Goal: Transaction & Acquisition: Purchase product/service

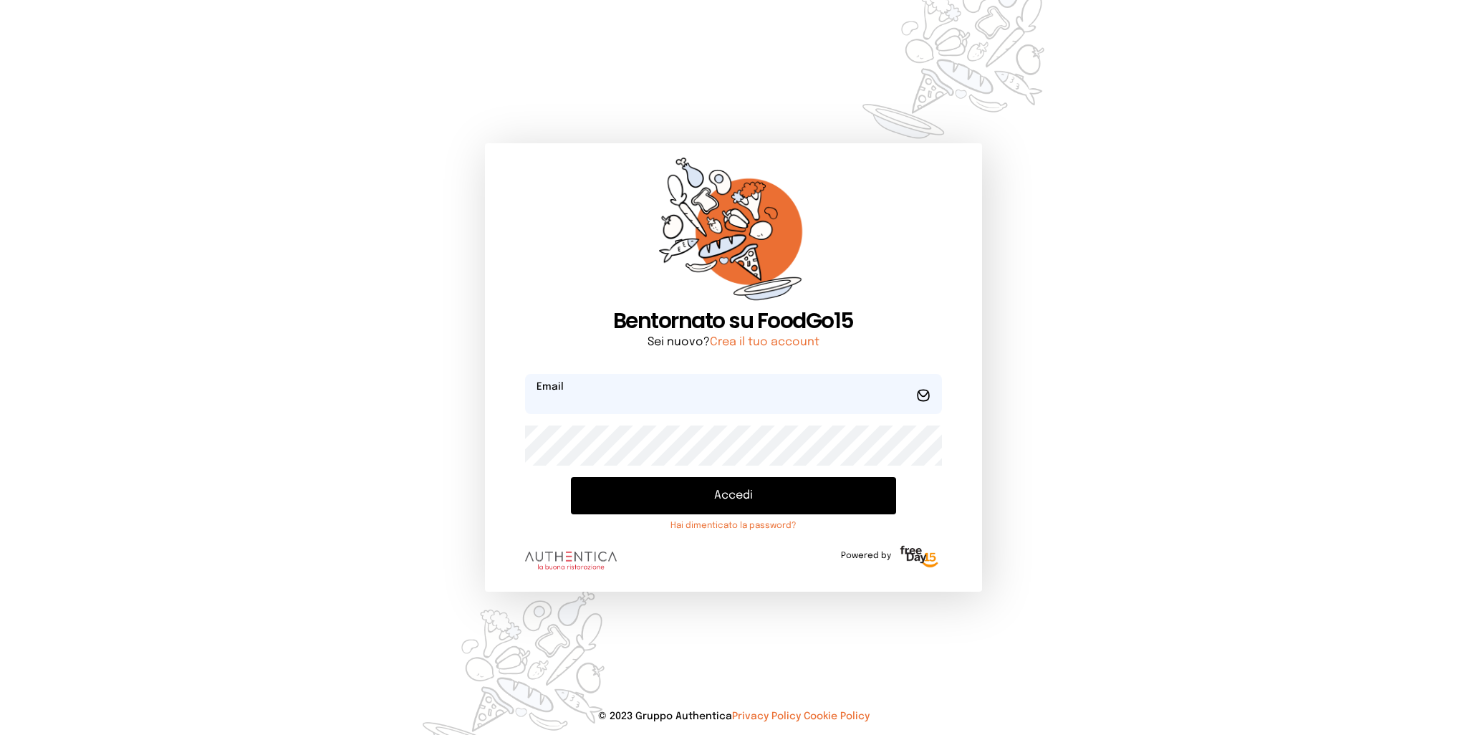
type input "**********"
click at [680, 492] on button "Accedi" at bounding box center [733, 495] width 324 height 37
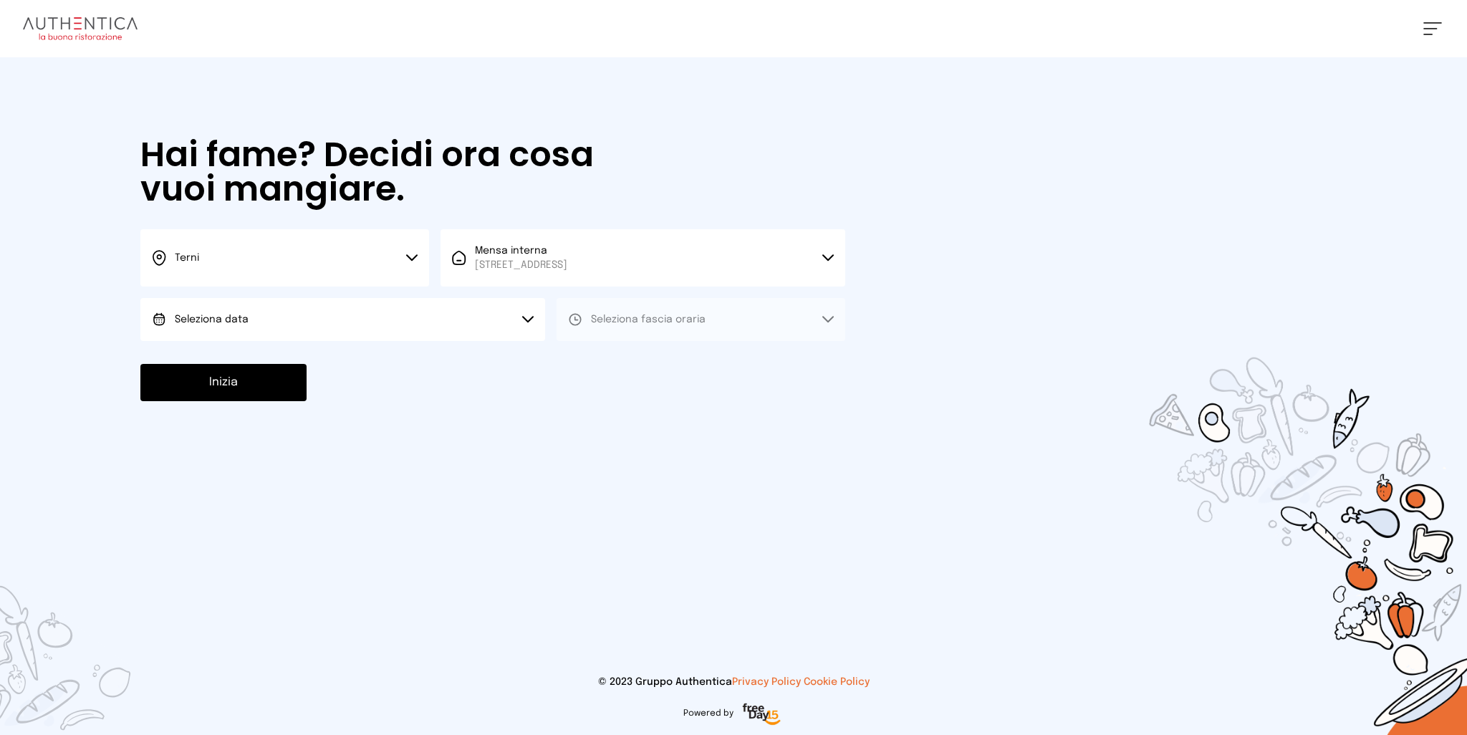
click at [379, 319] on button "Seleziona data" at bounding box center [342, 319] width 405 height 43
drag, startPoint x: 320, startPoint y: 359, endPoint x: 533, endPoint y: 358, distance: 212.7
click at [324, 359] on li "[DATE], [DATE]" at bounding box center [342, 359] width 405 height 37
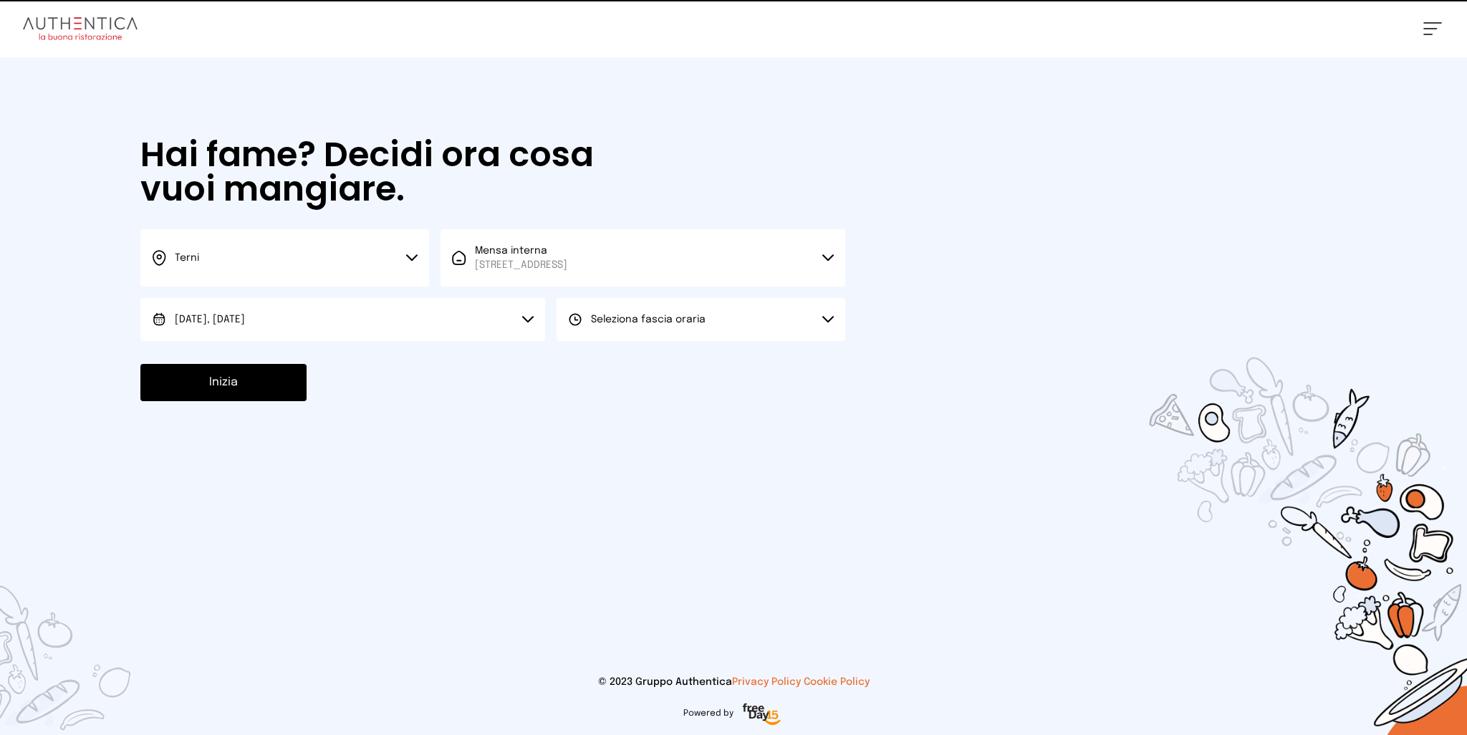
click at [625, 312] on span "Seleziona fascia oraria" at bounding box center [648, 319] width 115 height 14
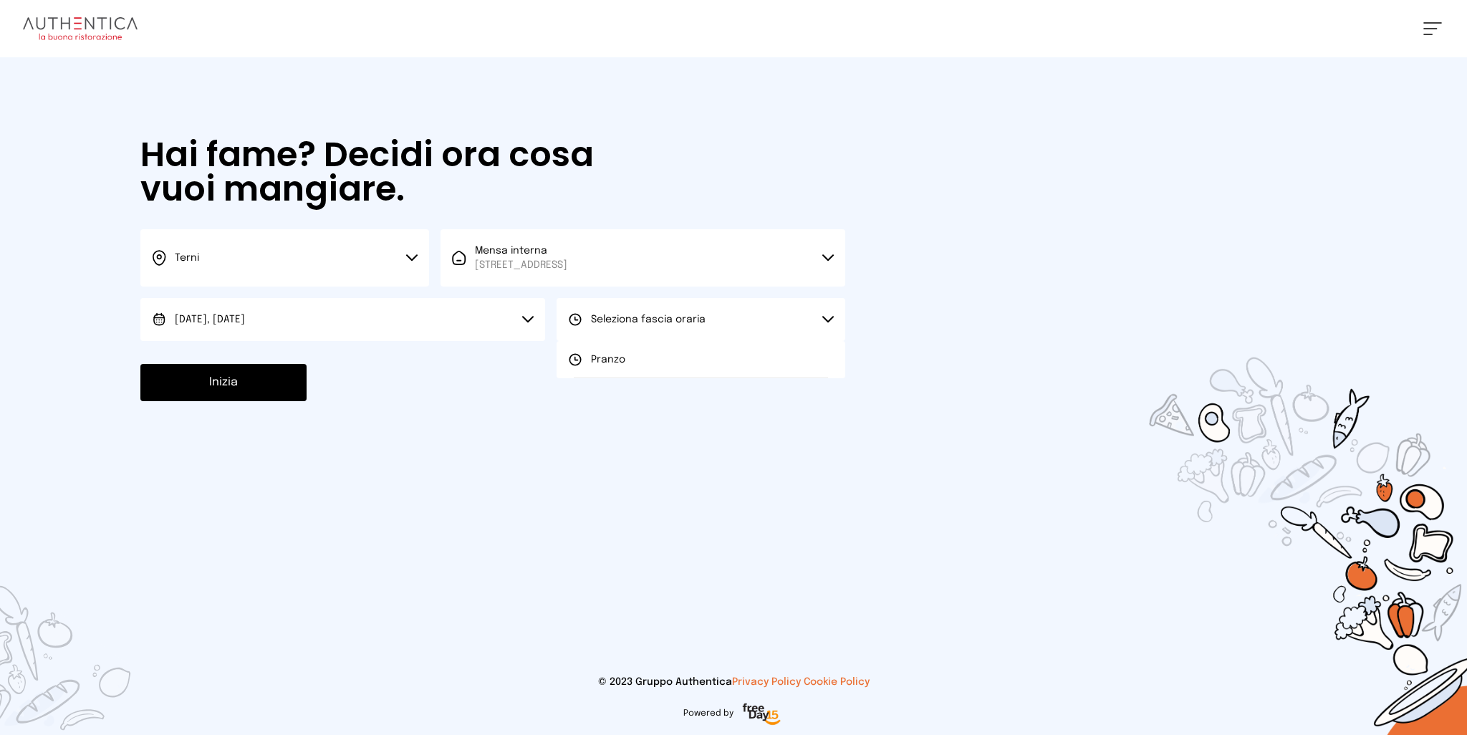
click at [609, 362] on span "Pranzo" at bounding box center [608, 359] width 34 height 14
click at [262, 384] on button "Inizia" at bounding box center [223, 382] width 166 height 37
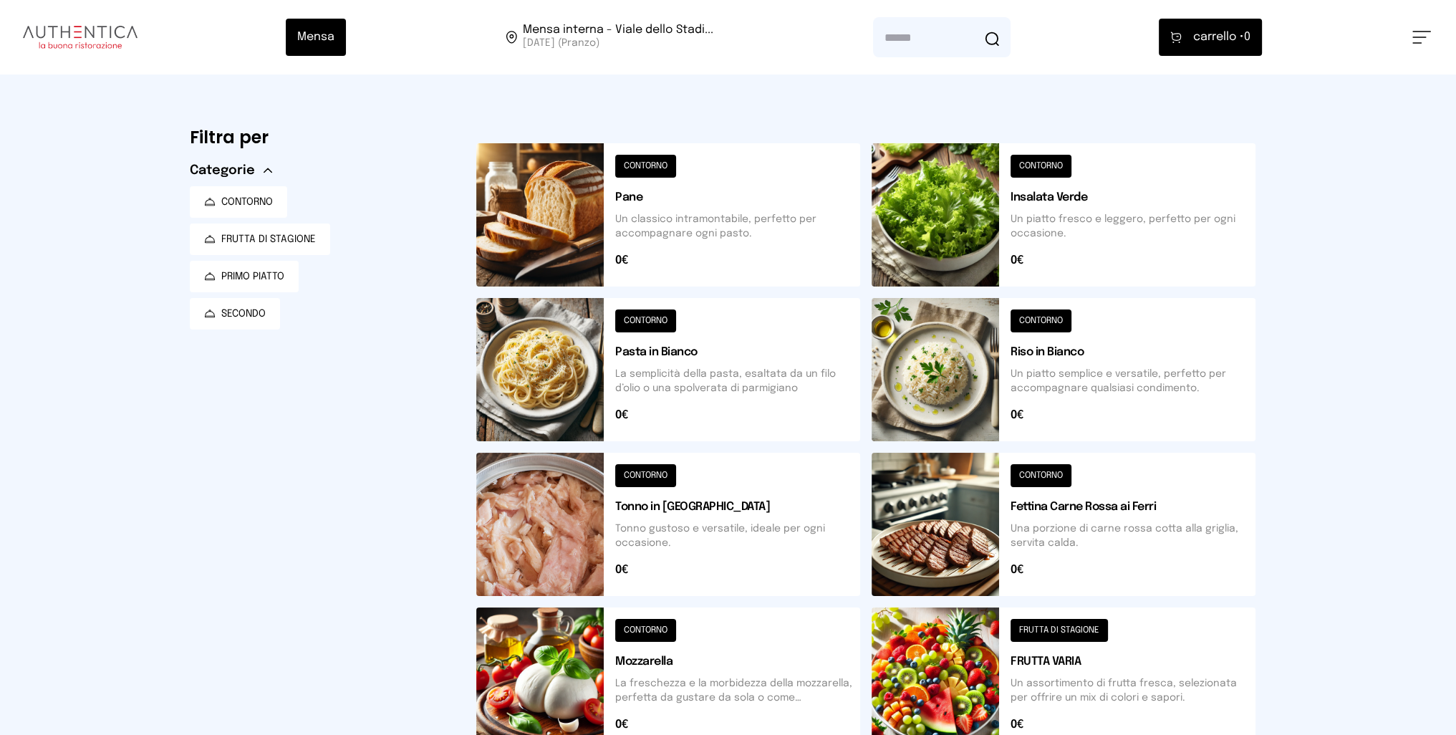
scroll to position [437, 0]
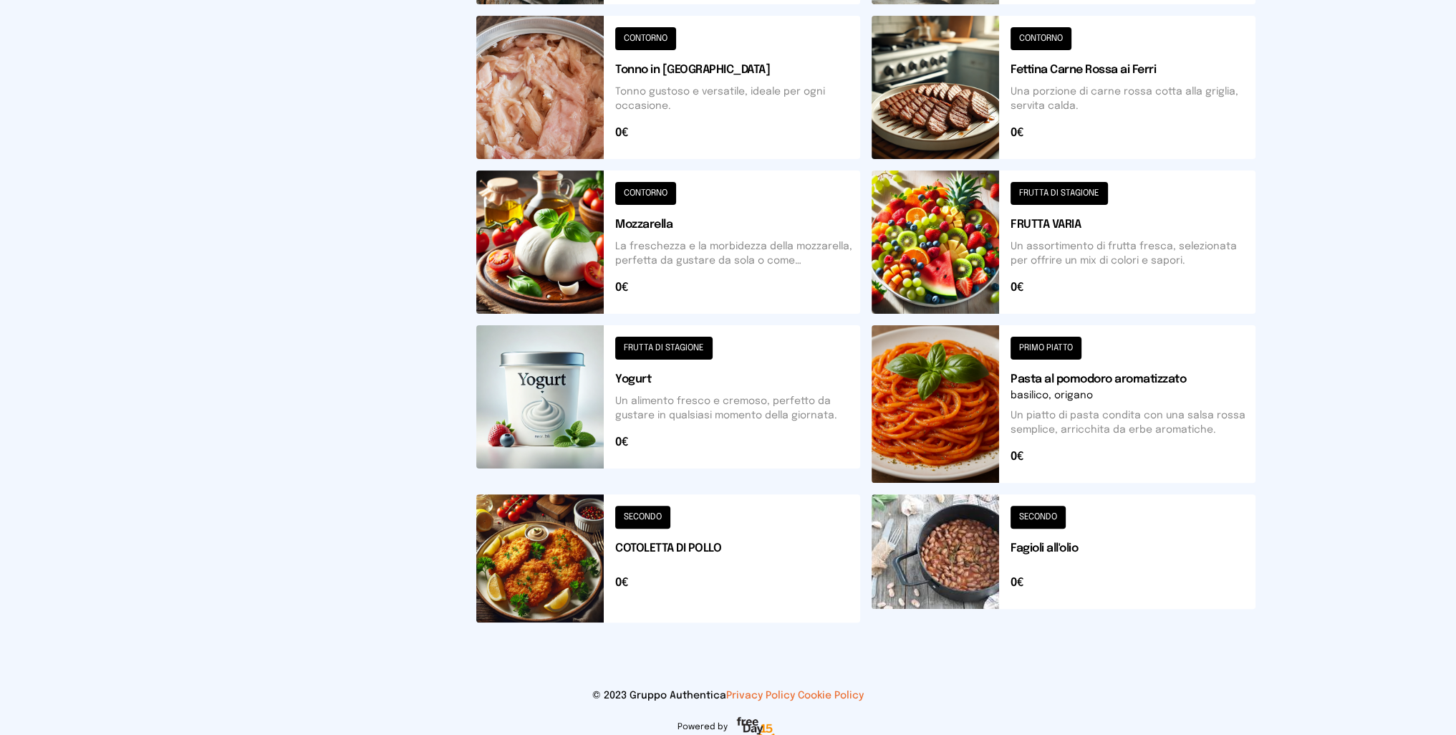
click at [991, 420] on button at bounding box center [1064, 404] width 384 height 158
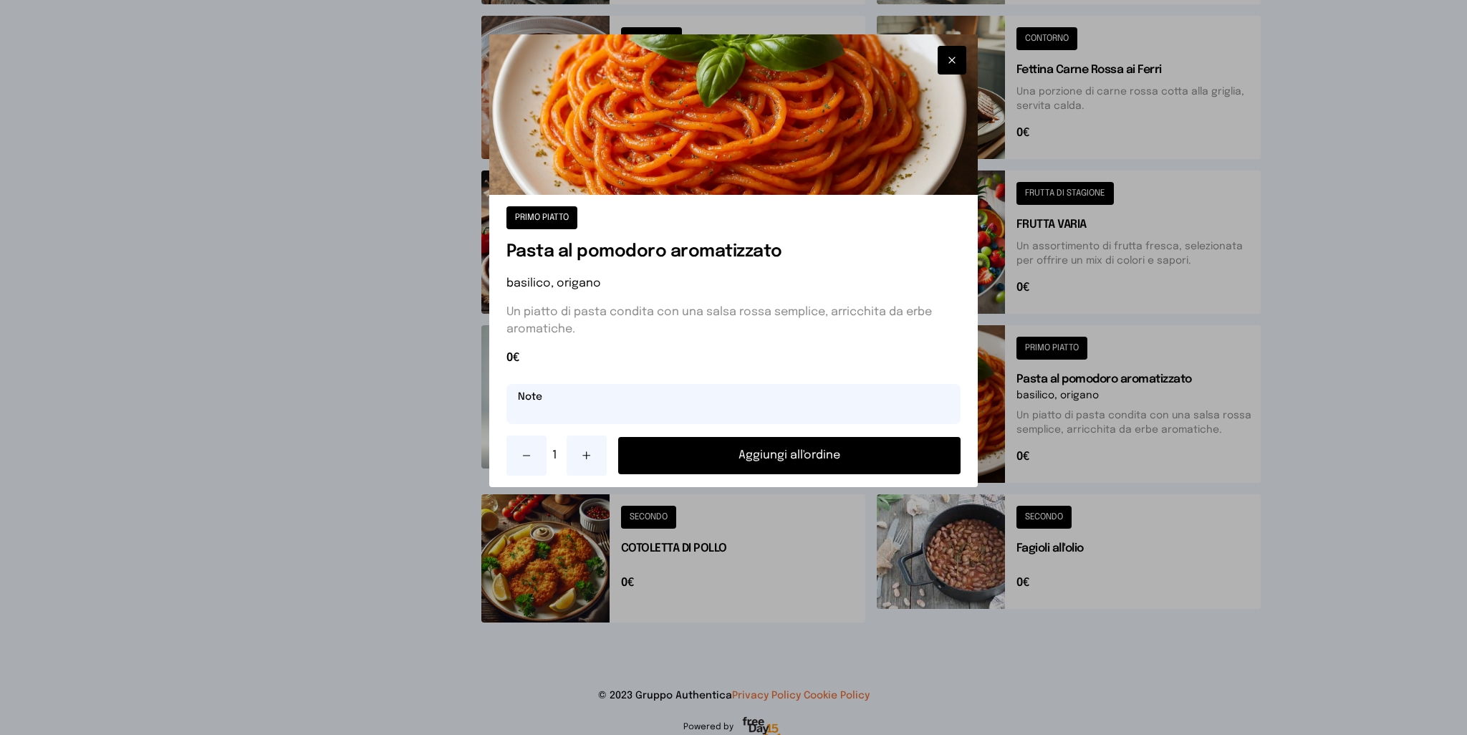
click at [729, 406] on input "text" at bounding box center [733, 404] width 455 height 40
type input "**********"
click at [821, 456] on button "Aggiungi all'ordine" at bounding box center [789, 455] width 343 height 37
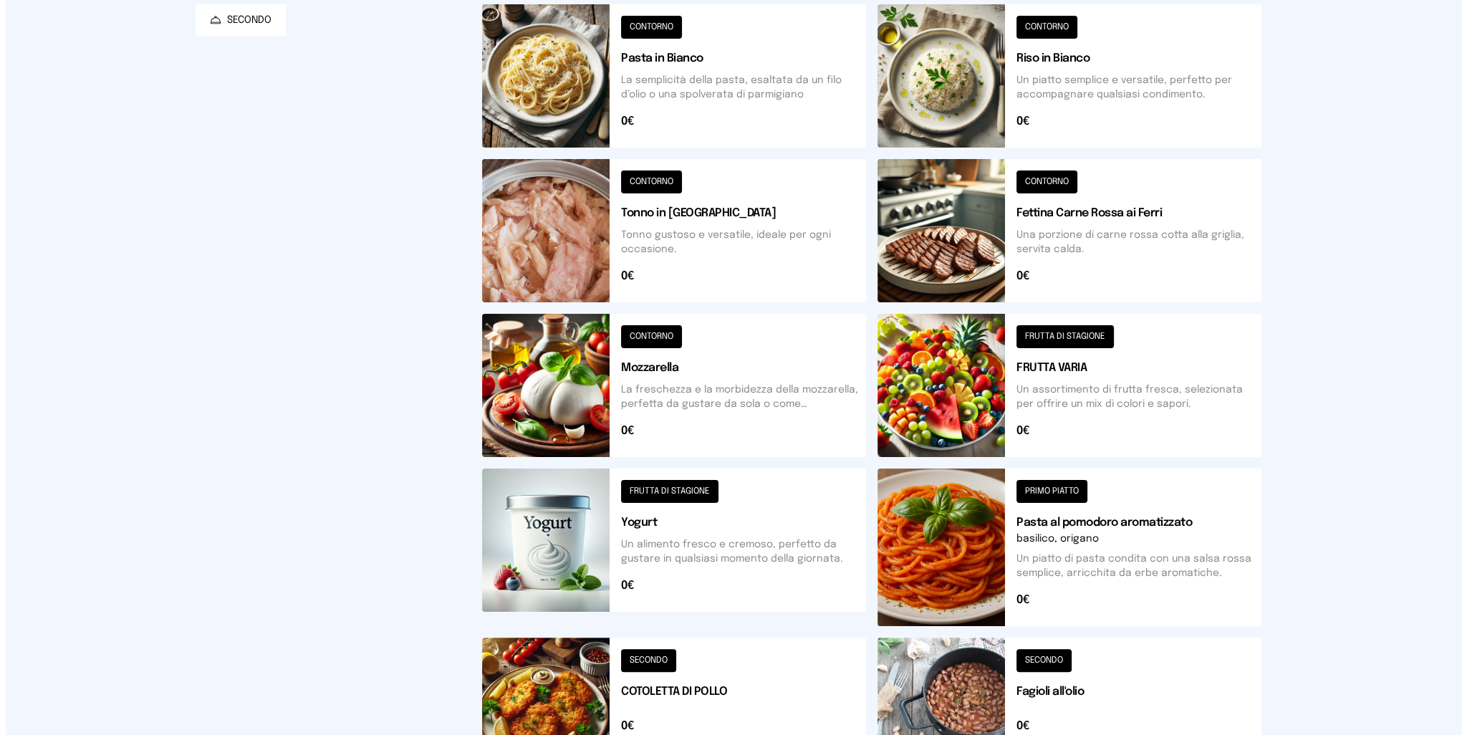
scroll to position [0, 0]
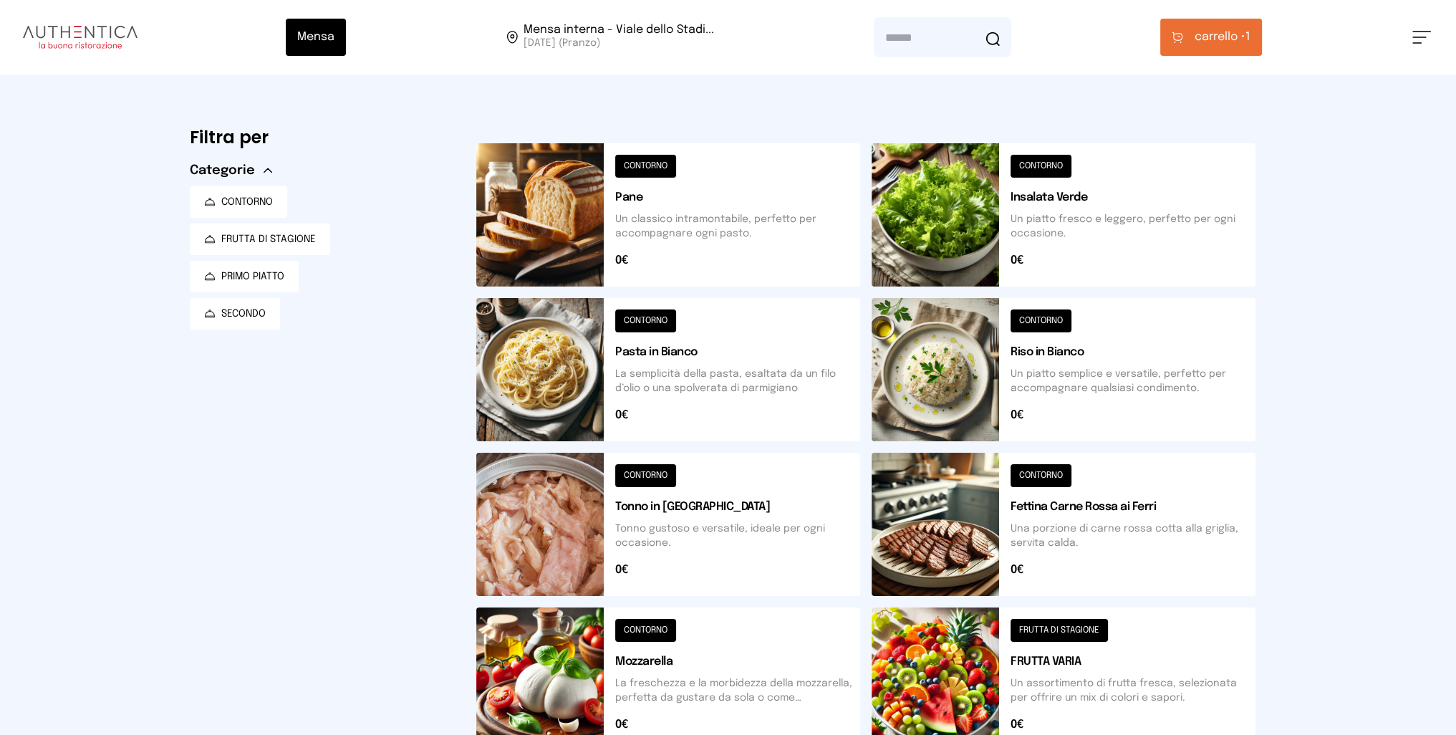
click at [1223, 44] on span "carrello •" at bounding box center [1220, 37] width 51 height 17
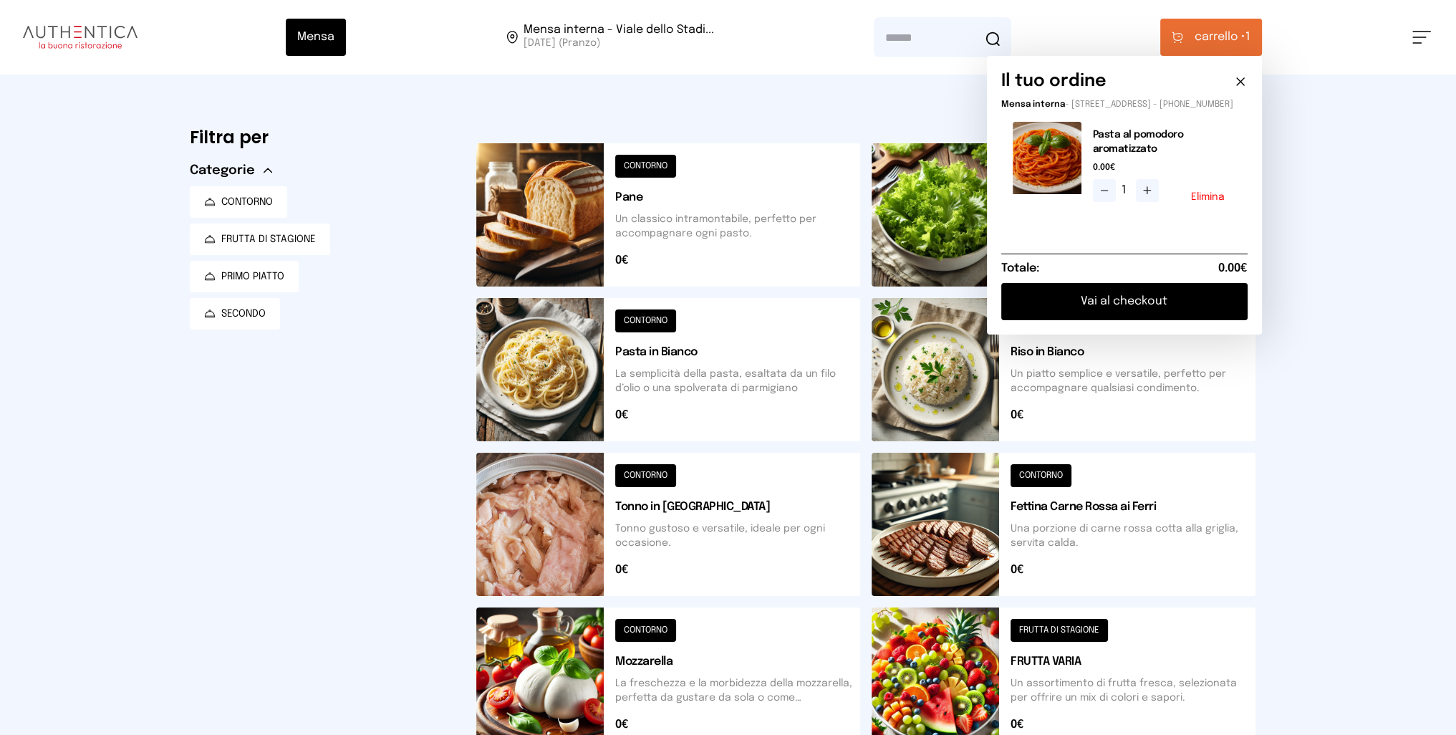
click at [1154, 310] on button "Vai al checkout" at bounding box center [1124, 301] width 246 height 37
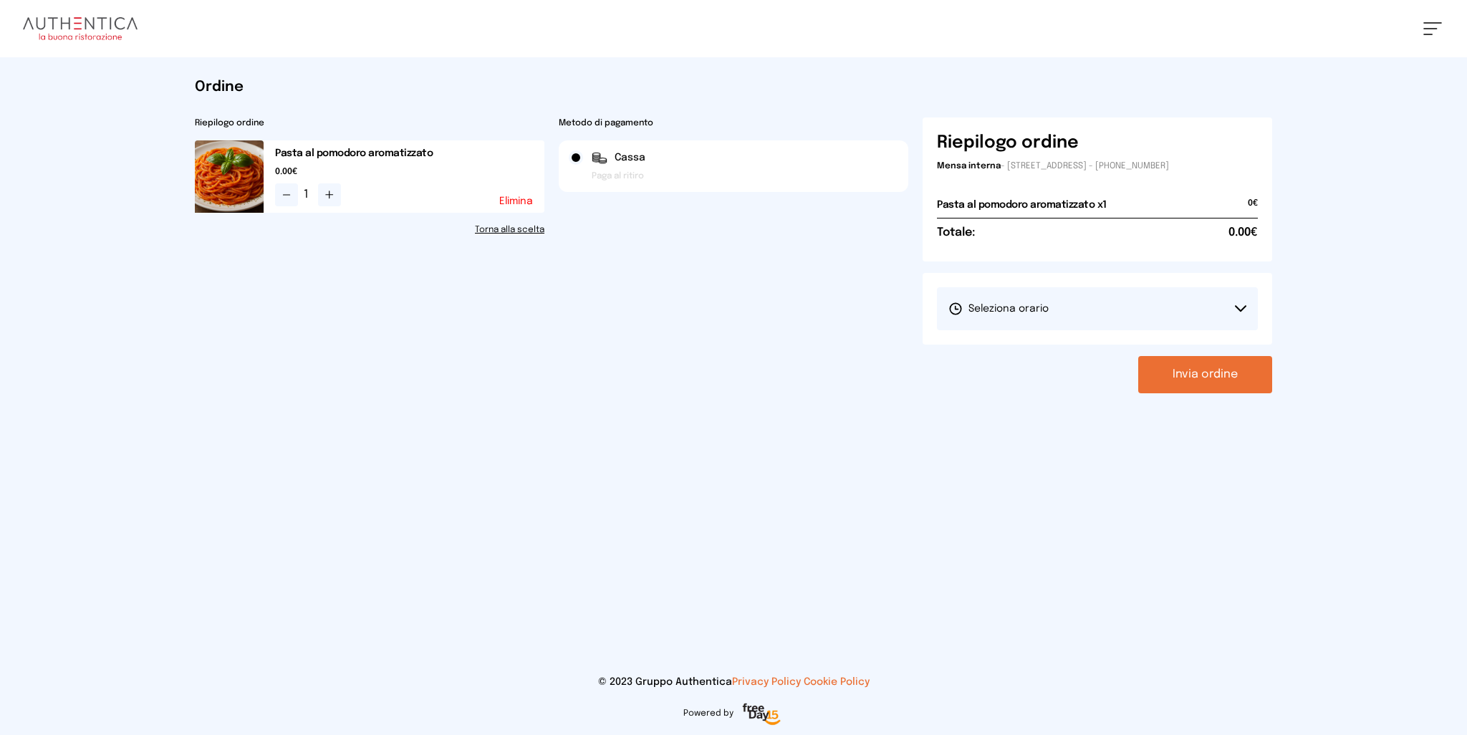
drag, startPoint x: 1034, startPoint y: 296, endPoint x: 1001, endPoint y: 339, distance: 54.2
click at [1034, 298] on button "Seleziona orario" at bounding box center [1097, 308] width 321 height 43
drag, startPoint x: 1000, startPoint y: 347, endPoint x: 1011, endPoint y: 347, distance: 10.7
click at [1006, 347] on span "1° Turno (13:00 - 15:00)" at bounding box center [1002, 349] width 108 height 14
click at [1204, 376] on button "Invia ordine" at bounding box center [1205, 374] width 134 height 37
